Goal: Check status: Check status

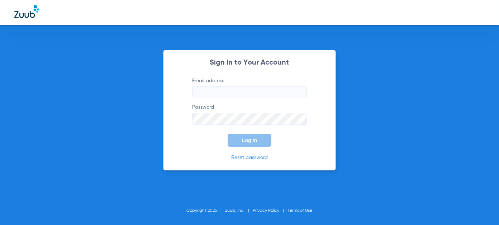
type input "[EMAIL_ADDRESS][DOMAIN_NAME]"
click at [250, 140] on span "Log In" at bounding box center [249, 140] width 15 height 6
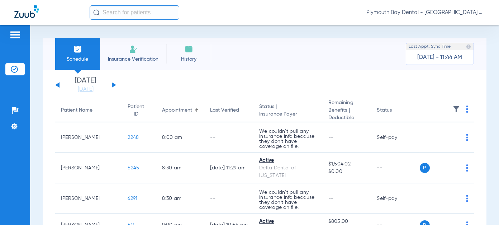
click at [112, 83] on button at bounding box center [114, 84] width 4 height 5
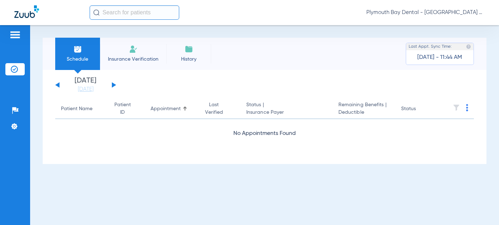
click at [112, 83] on button at bounding box center [114, 84] width 4 height 5
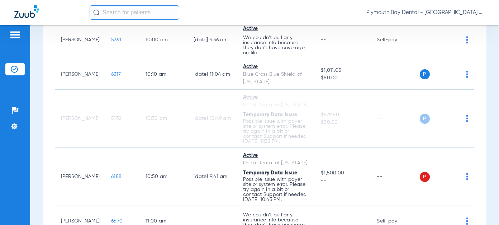
scroll to position [358, 0]
